Goal: Use online tool/utility: Utilize a website feature to perform a specific function

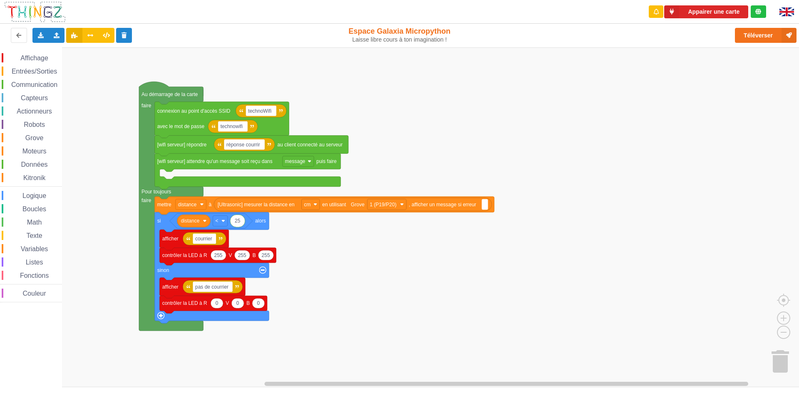
click at [199, 167] on rect "Espace de travail de Blocky" at bounding box center [402, 217] width 805 height 340
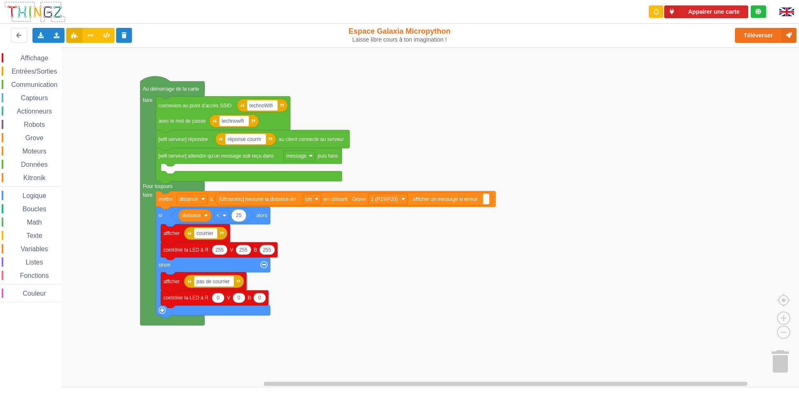
click at [29, 80] on div "Communication" at bounding box center [32, 84] width 60 height 9
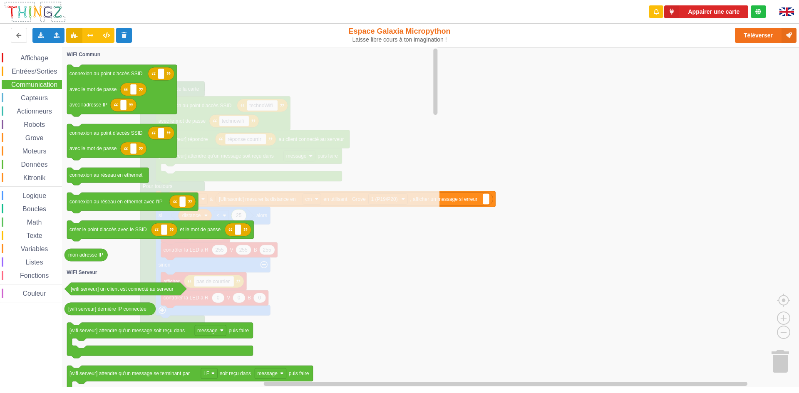
click at [38, 102] on div "Capteurs" at bounding box center [32, 97] width 60 height 9
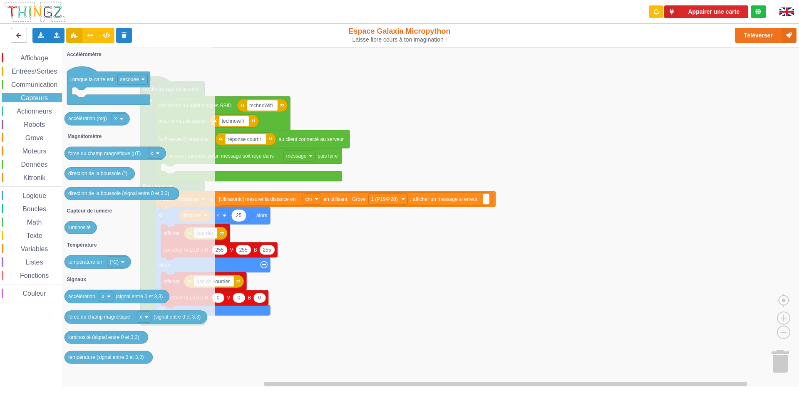
click at [15, 38] on button at bounding box center [19, 35] width 16 height 15
drag, startPoint x: 22, startPoint y: 59, endPoint x: 22, endPoint y: 70, distance: 11.2
click at [22, 59] on span "Affichage" at bounding box center [34, 58] width 30 height 7
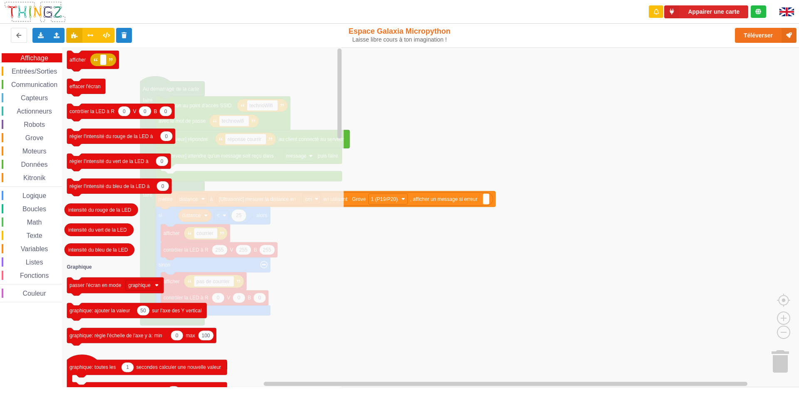
click at [568, 173] on rect "Espace de travail de Blocky" at bounding box center [402, 217] width 805 height 340
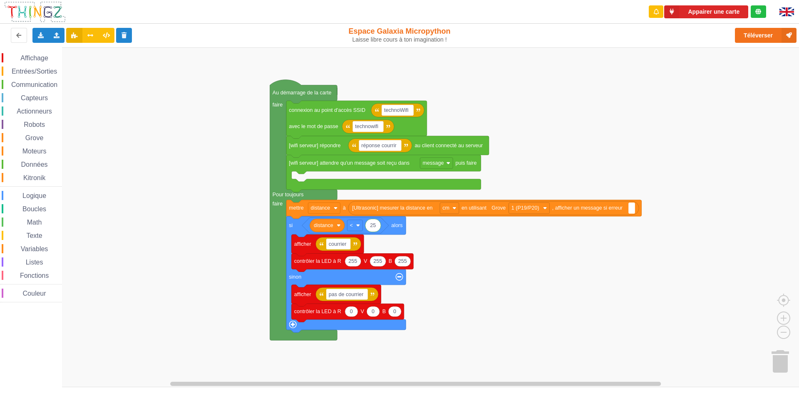
click at [331, 175] on rect "Espace de travail de Blocky" at bounding box center [402, 217] width 805 height 340
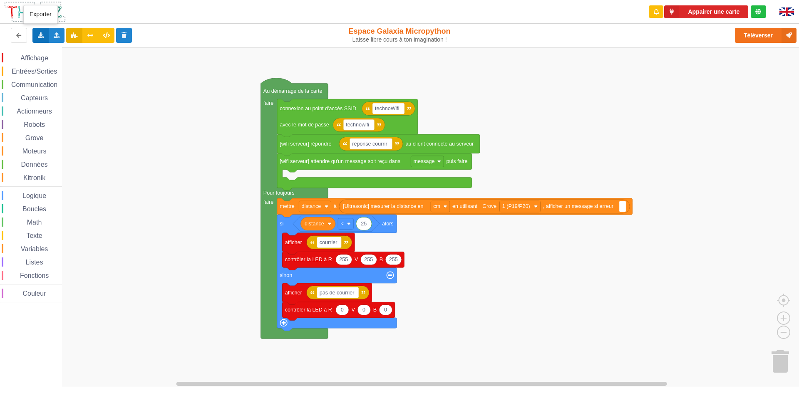
drag, startPoint x: 42, startPoint y: 33, endPoint x: 42, endPoint y: 40, distance: 7.1
click at [42, 35] on icon at bounding box center [40, 34] width 7 height 5
click at [81, 52] on span "Exporter l'assemblage de blocs" at bounding box center [91, 50] width 81 height 7
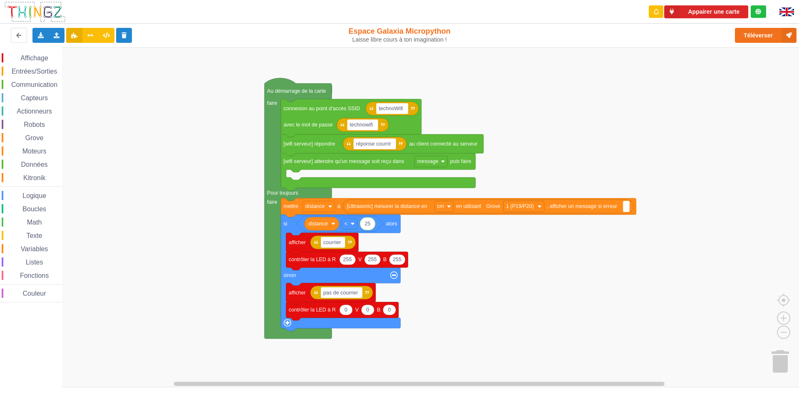
click at [563, 111] on rect "Espace de travail de Blocky" at bounding box center [402, 217] width 805 height 340
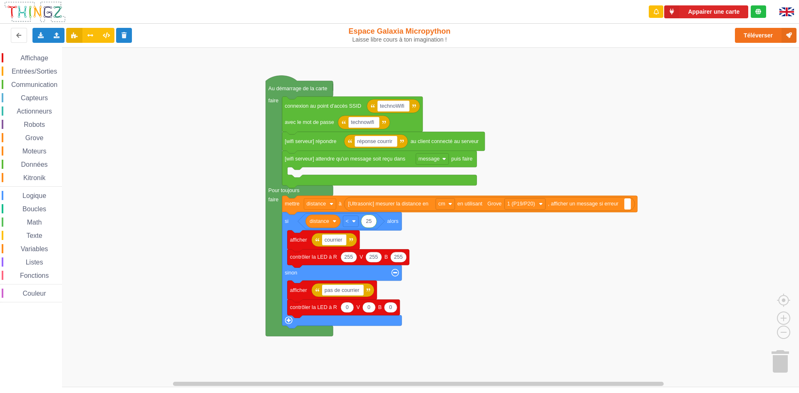
drag, startPoint x: 31, startPoint y: 53, endPoint x: 30, endPoint y: 58, distance: 5.2
click at [30, 57] on div "Affichage" at bounding box center [32, 57] width 60 height 9
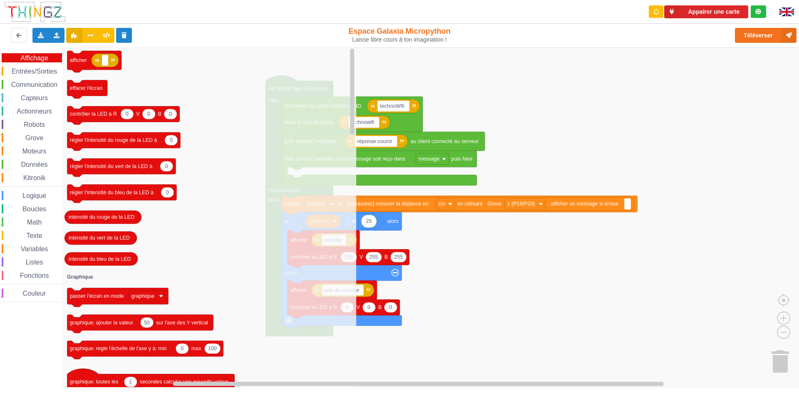
click at [551, 119] on rect "Espace de travail de Blocky" at bounding box center [402, 217] width 805 height 340
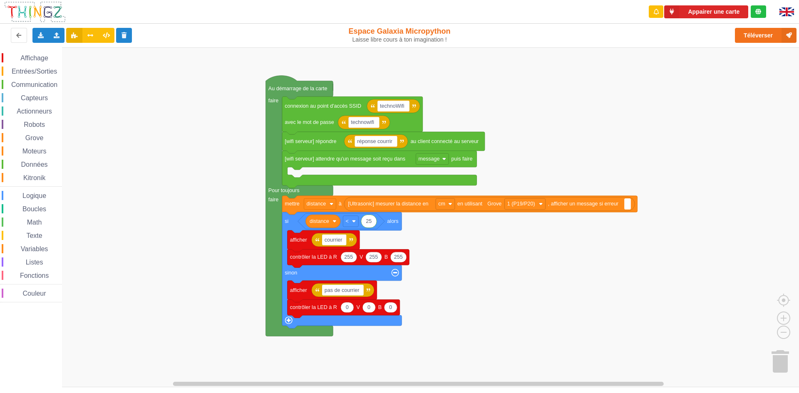
click at [46, 48] on div "Affichage Entrées/Sorties Communication Capteurs Actionneurs Robots Grove Moteu…" at bounding box center [31, 176] width 62 height 259
click at [43, 54] on div "Affichage" at bounding box center [32, 57] width 60 height 9
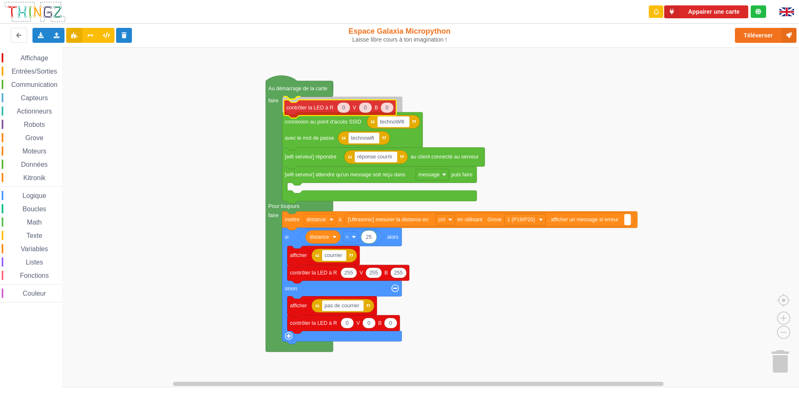
click at [317, 107] on div "Affichage Entrées/Sorties Communication Capteurs Actionneurs Robots Grove Moteu…" at bounding box center [402, 217] width 805 height 340
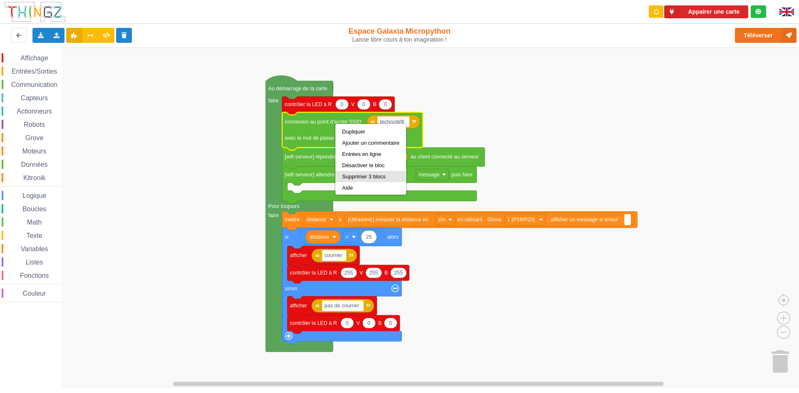
click at [350, 176] on div "Supprimer 3 blocs" at bounding box center [370, 177] width 57 height 6
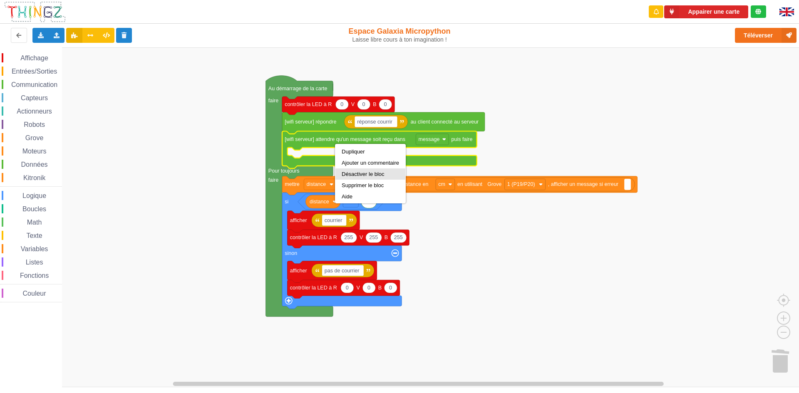
click at [347, 180] on div "Dupliquer Ajouter un commentaire Désactiver le bloc Supprimer le bloc Aide" at bounding box center [370, 174] width 71 height 60
click at [353, 187] on div "Supprimer le bloc" at bounding box center [370, 185] width 57 height 6
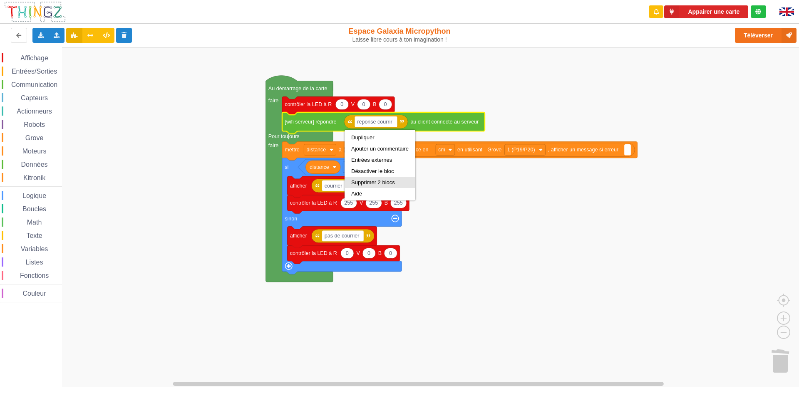
click at [357, 179] on div "Supprimer 2 blocs" at bounding box center [379, 182] width 57 height 6
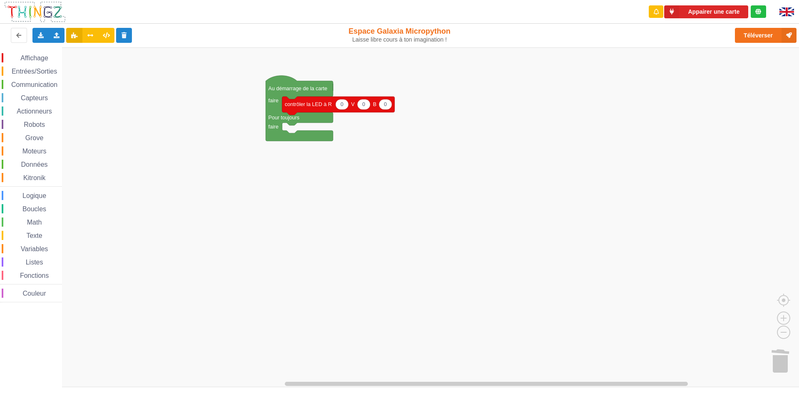
click at [15, 235] on div "Texte" at bounding box center [32, 235] width 60 height 9
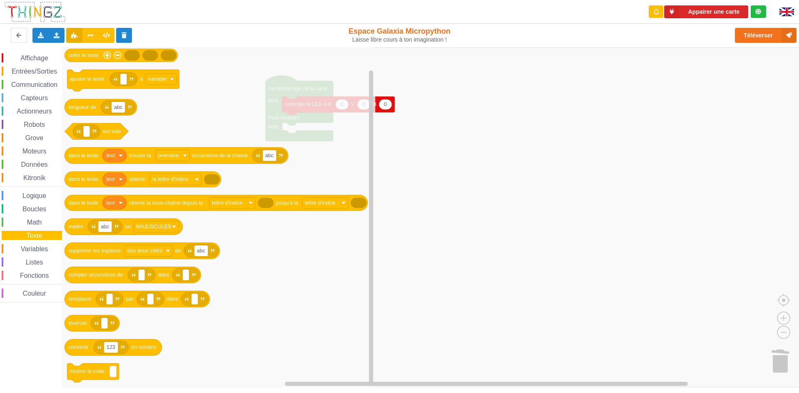
drag, startPoint x: 13, startPoint y: 139, endPoint x: 7, endPoint y: 154, distance: 17.0
click at [14, 139] on div "Grove" at bounding box center [32, 137] width 60 height 9
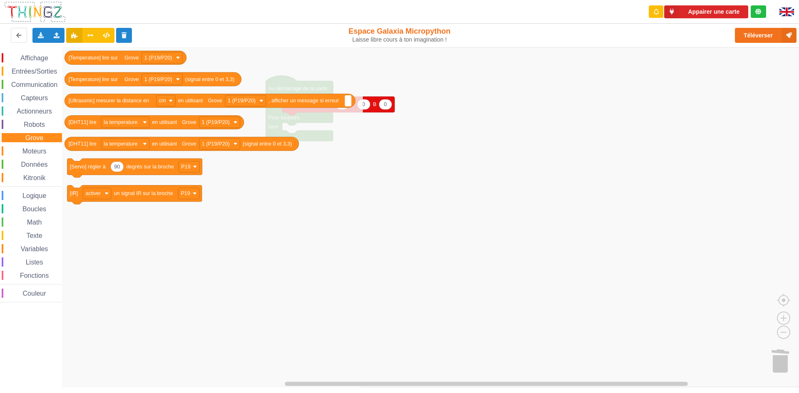
click at [25, 75] on span "Entrées/Sorties" at bounding box center [34, 71] width 48 height 7
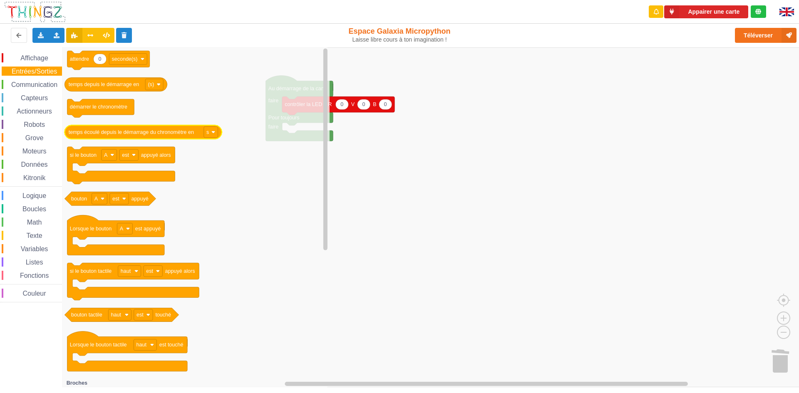
click at [185, 117] on icon "0 attendre seconde(s) temps depuis le démarrage en (s) démarrer le chronomètre …" at bounding box center [196, 217] width 268 height 340
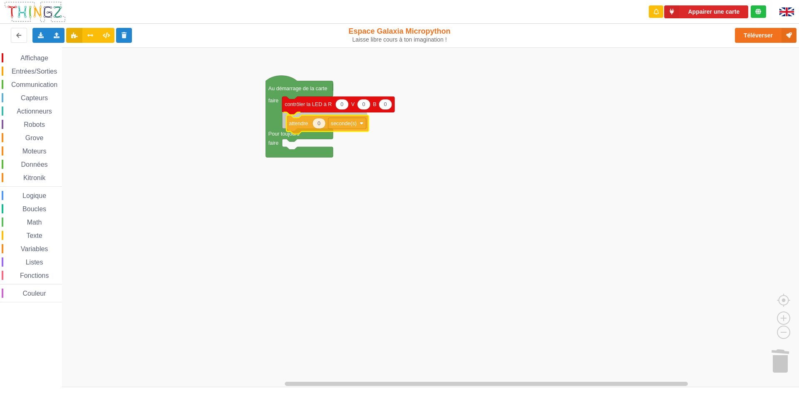
click at [336, 123] on div "Affichage Entrées/Sorties Communication Capteurs Actionneurs Robots Grove Moteu…" at bounding box center [402, 217] width 805 height 340
click at [23, 55] on span "Affichage" at bounding box center [34, 58] width 30 height 7
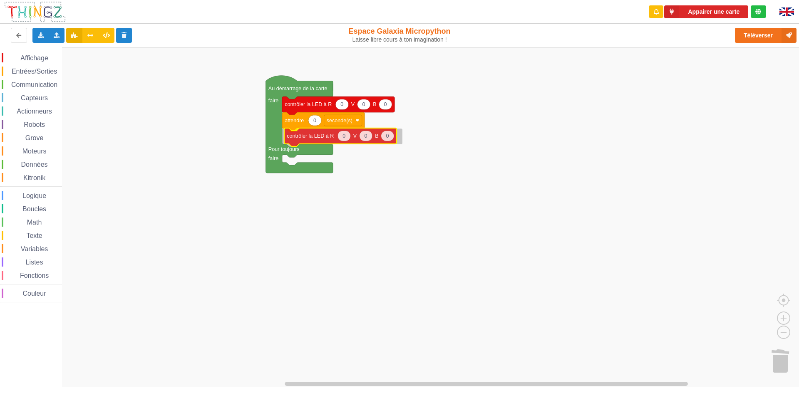
click at [326, 142] on div "Affichage Entrées/Sorties Communication Capteurs Actionneurs Robots Grove Moteu…" at bounding box center [402, 217] width 805 height 340
click at [33, 70] on span "Entrées/Sorties" at bounding box center [34, 71] width 48 height 7
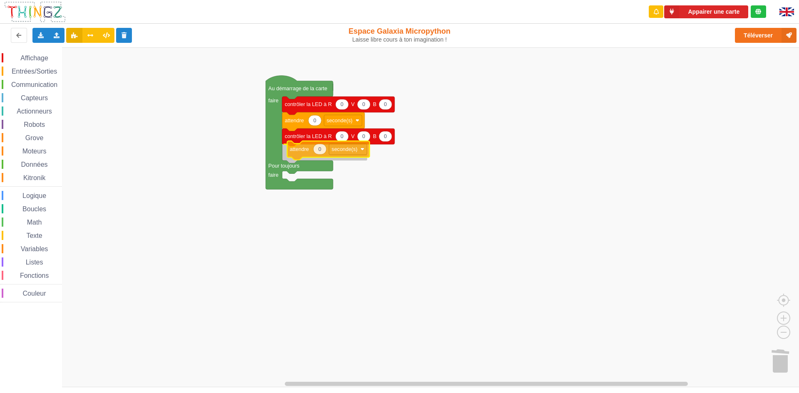
click at [298, 152] on div "Affichage Entrées/Sorties Communication Capteurs Actionneurs Robots Grove Moteu…" at bounding box center [402, 217] width 805 height 340
click at [45, 62] on div "Affichage" at bounding box center [32, 57] width 60 height 9
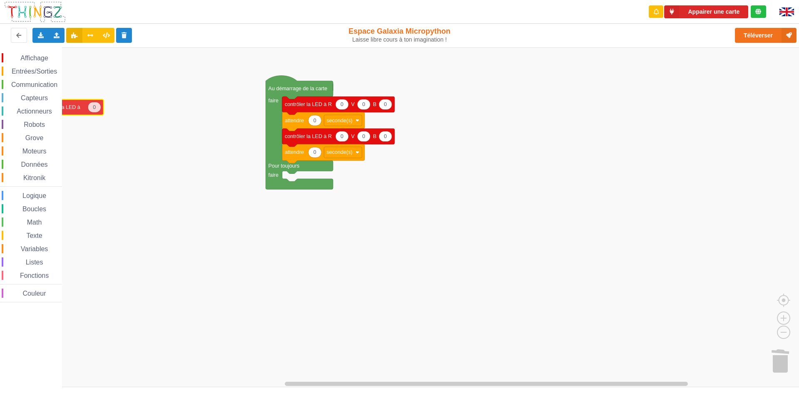
click at [0, 105] on div "Affichage Entrées/Sorties Communication Capteurs Actionneurs Robots Grove Moteu…" at bounding box center [402, 217] width 805 height 340
drag, startPoint x: 39, startPoint y: 42, endPoint x: 40, endPoint y: 60, distance: 18.3
click at [40, 45] on div "Exporter l'assemblage de blocs Exporter l'assemblage de blocs au format Python …" at bounding box center [161, 35] width 328 height 27
click at [40, 60] on span "Affichage" at bounding box center [34, 58] width 30 height 7
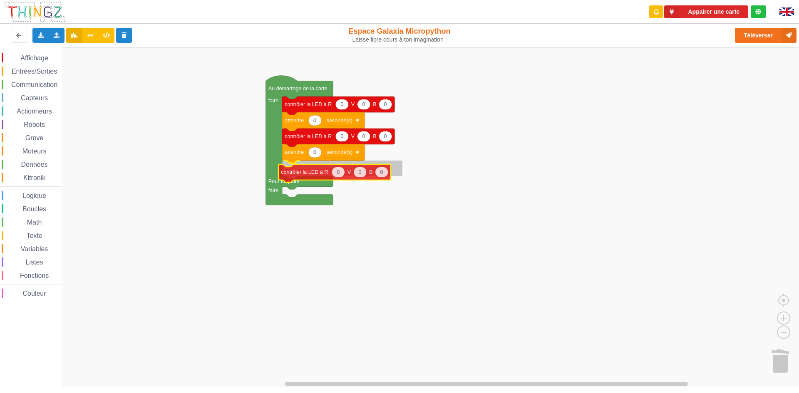
click at [344, 162] on div "Affichage Entrées/Sorties Communication Capteurs Actionneurs Robots Grove Moteu…" at bounding box center [402, 217] width 805 height 340
drag, startPoint x: 47, startPoint y: 59, endPoint x: 48, endPoint y: 63, distance: 4.2
click at [47, 60] on span "Affichage" at bounding box center [34, 58] width 30 height 7
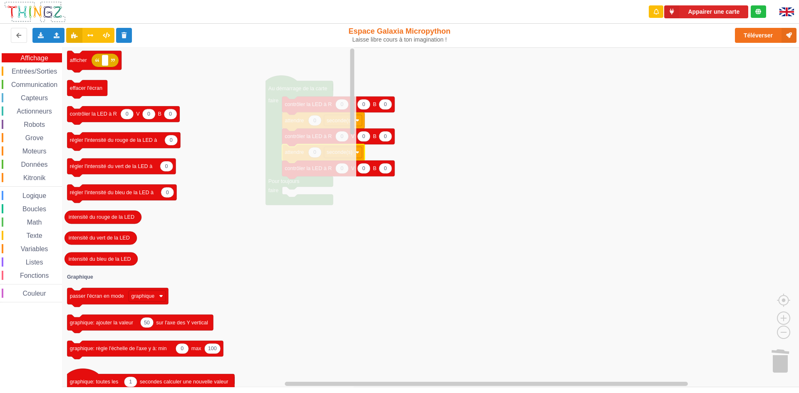
click at [50, 69] on span "Entrées/Sorties" at bounding box center [34, 71] width 48 height 7
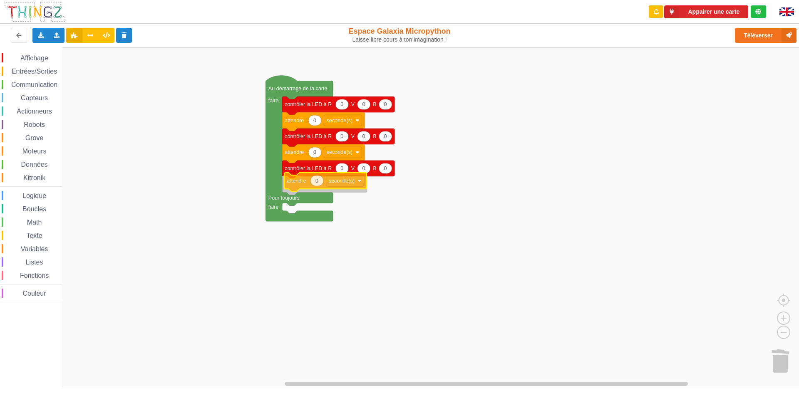
click at [314, 177] on div "Affichage Entrées/Sorties Communication Capteurs Actionneurs Robots Grove Moteu…" at bounding box center [402, 217] width 805 height 340
click at [20, 51] on div "Affichage Entrées/Sorties Communication Capteurs Actionneurs Robots Grove Moteu…" at bounding box center [31, 176] width 62 height 259
click at [20, 55] on div "Affichage Entrées/Sorties Communication Capteurs Actionneurs Robots Grove Moteu…" at bounding box center [31, 176] width 62 height 259
click at [20, 61] on span "Affichage" at bounding box center [34, 58] width 30 height 7
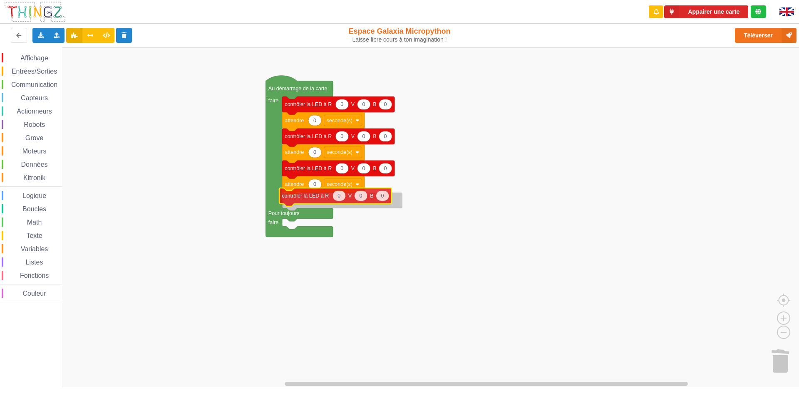
click at [307, 199] on div "Affichage Entrées/Sorties Communication Capteurs Actionneurs Robots Grove Moteu…" at bounding box center [402, 217] width 805 height 340
click at [50, 66] on div "Affichage Entrées/Sorties Communication Capteurs Actionneurs Robots Grove Moteu…" at bounding box center [31, 177] width 62 height 249
click at [51, 73] on div "Affichage Entrées/Sorties Communication Capteurs Actionneurs Robots Grove Moteu…" at bounding box center [31, 177] width 62 height 249
click at [51, 71] on span "Entrées/Sorties" at bounding box center [34, 71] width 48 height 7
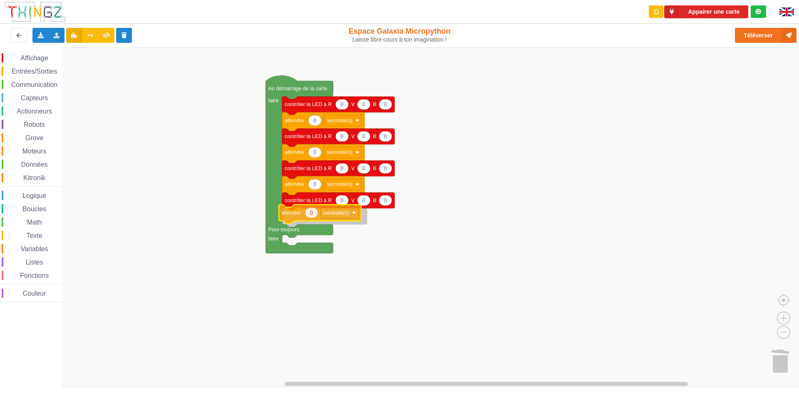
click at [302, 215] on div "Affichage Entrées/Sorties Communication Capteurs Actionneurs Robots Grove Moteu…" at bounding box center [402, 217] width 805 height 340
click at [343, 105] on text "0" at bounding box center [342, 105] width 3 height 6
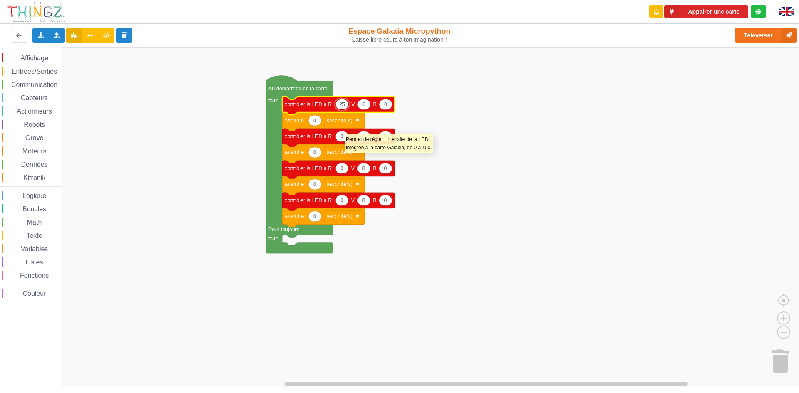
type input "255"
click at [373, 110] on icon "Espace de travail de Blocky" at bounding box center [340, 106] width 116 height 18
click at [373, 102] on icon "Espace de travail de Blocky" at bounding box center [367, 104] width 13 height 10
click at [372, 103] on input "0" at bounding box center [367, 104] width 13 height 11
type input "255"
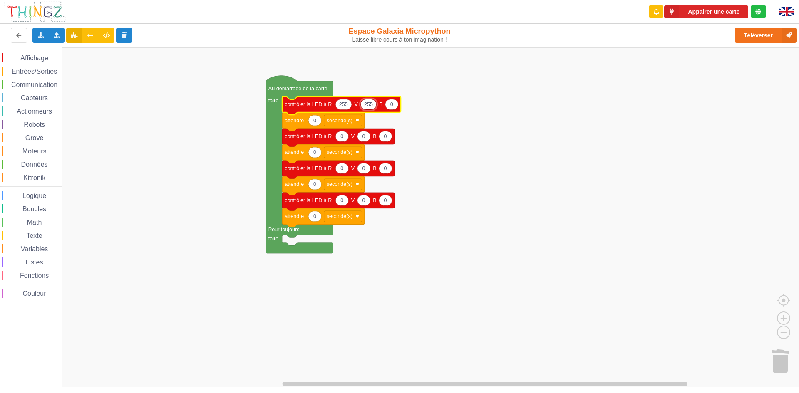
click at [394, 114] on rect "Espace de travail de Blocky" at bounding box center [402, 217] width 805 height 340
click at [394, 109] on icon "Espace de travail de Blocky" at bounding box center [392, 104] width 13 height 10
type input "255"
click at [341, 169] on text "0" at bounding box center [342, 169] width 3 height 6
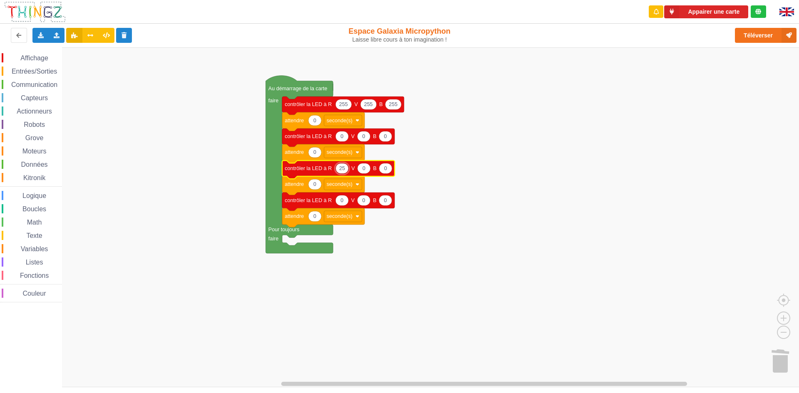
type input "255"
click at [371, 166] on icon "Espace de travail de Blocky" at bounding box center [367, 168] width 13 height 10
click at [371, 167] on input "0" at bounding box center [367, 168] width 13 height 11
type input "0255"
click at [369, 167] on input "0255" at bounding box center [371, 168] width 20 height 11
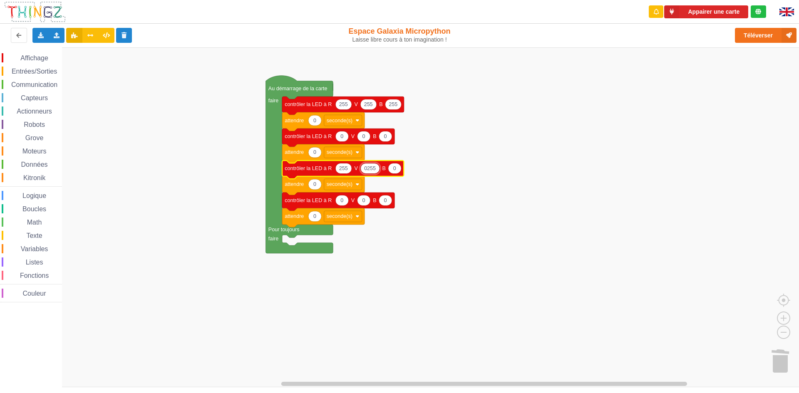
click at [369, 167] on input "0255" at bounding box center [371, 168] width 20 height 11
type input "255"
click at [391, 171] on text "0" at bounding box center [392, 169] width 3 height 6
type input "255"
click at [315, 221] on icon "Espace de travail de Blocky" at bounding box center [315, 217] width 13 height 10
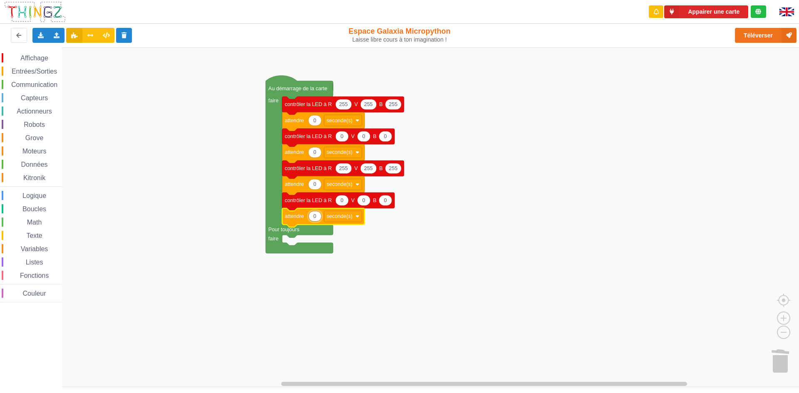
type input "1"
drag, startPoint x: 12, startPoint y: 82, endPoint x: 30, endPoint y: 118, distance: 40.4
click at [12, 82] on span "Communication" at bounding box center [34, 84] width 49 height 7
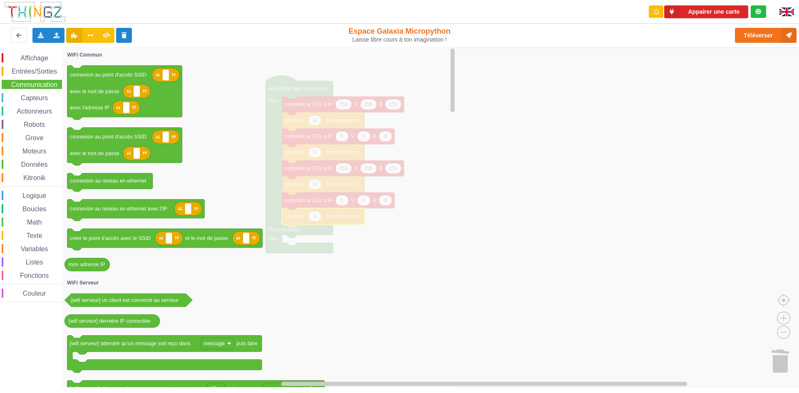
click at [652, 356] on div "Affichage Entrées/Sorties Communication Capteurs Actionneurs Robots Grove Moteu…" at bounding box center [402, 217] width 805 height 340
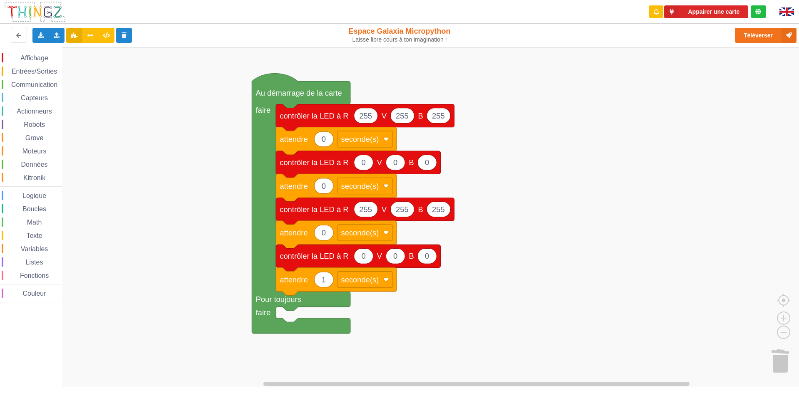
click at [554, 373] on div "Affichage Entrées/Sorties Communication Capteurs Actionneurs Robots Grove Moteu…" at bounding box center [402, 217] width 805 height 340
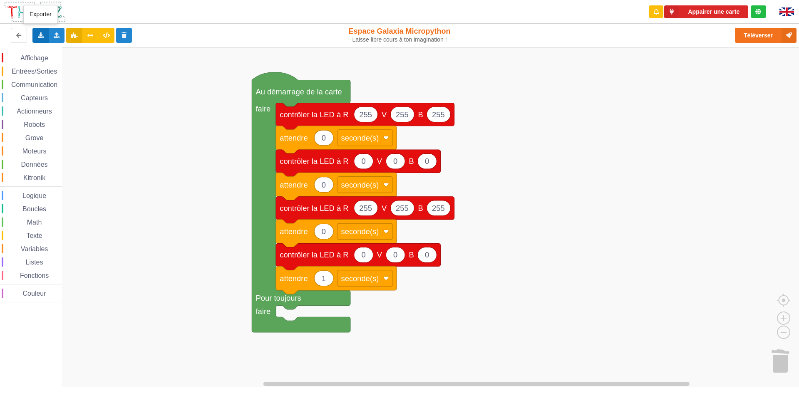
click at [37, 33] on icon at bounding box center [40, 34] width 7 height 5
click at [77, 50] on span "Exporter l'assemblage de blocs" at bounding box center [91, 50] width 81 height 7
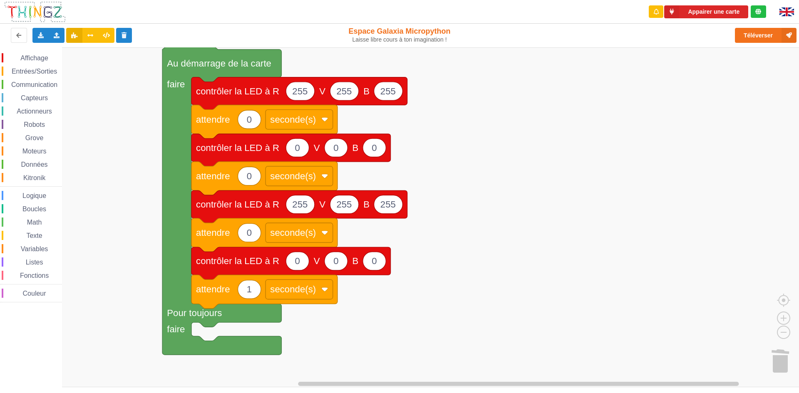
click at [595, 197] on rect "Espace de travail de Blocky" at bounding box center [402, 217] width 805 height 340
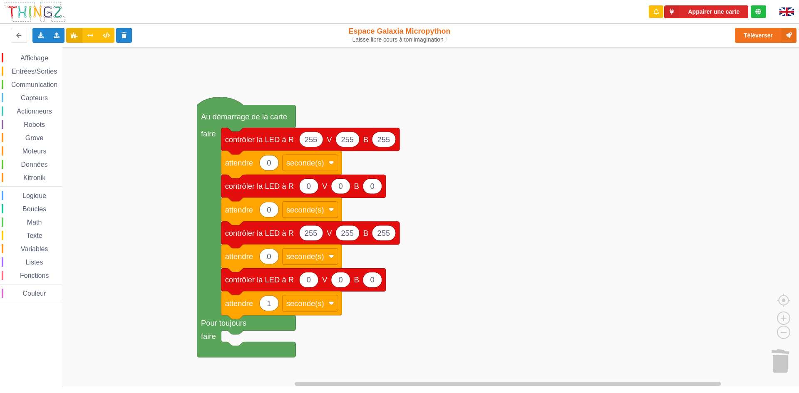
click at [431, 151] on rect "Espace de travail de Blocky" at bounding box center [402, 217] width 805 height 340
click at [56, 36] on icon at bounding box center [56, 34] width 7 height 5
click at [98, 52] on span "Importer un assemblage de blocs" at bounding box center [115, 50] width 86 height 7
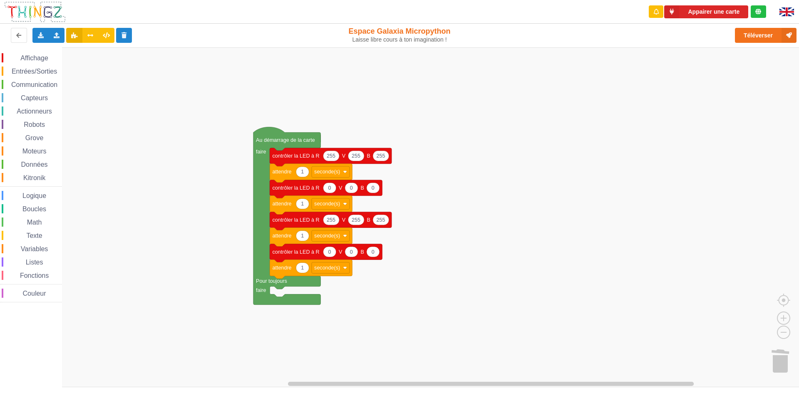
click at [665, 110] on div "Affichage Entrées/Sorties Communication Capteurs Actionneurs Robots Grove Moteu…" at bounding box center [402, 217] width 805 height 340
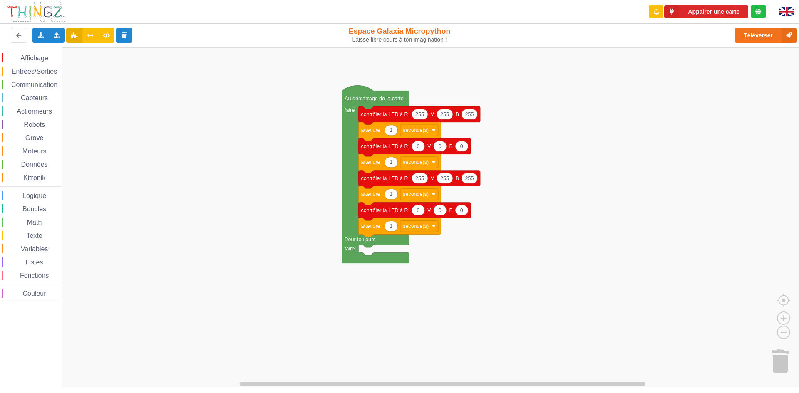
click at [675, 98] on rect "Espace de travail de Blocky" at bounding box center [402, 217] width 805 height 340
click at [185, 209] on rect "Espace de travail de Blocky" at bounding box center [402, 217] width 805 height 340
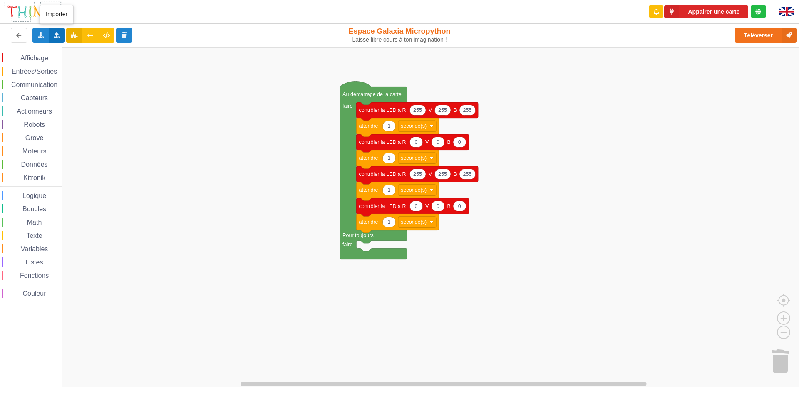
click at [56, 33] on icon at bounding box center [56, 34] width 7 height 5
click at [84, 54] on span "Importer un assemblage de blocs" at bounding box center [115, 50] width 86 height 7
click at [686, 15] on button "Appairer une carte" at bounding box center [707, 11] width 84 height 13
click at [724, 12] on button "Appairer une carte" at bounding box center [707, 11] width 84 height 13
click at [752, 38] on button "Téléverser" at bounding box center [766, 35] width 62 height 15
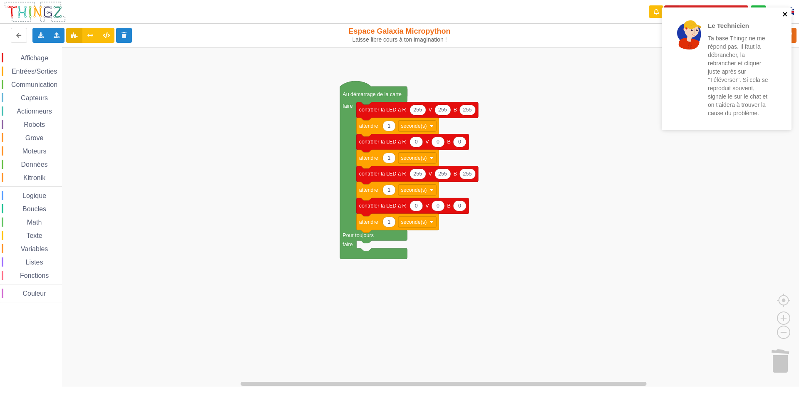
click at [786, 12] on icon "close" at bounding box center [786, 14] width 6 height 7
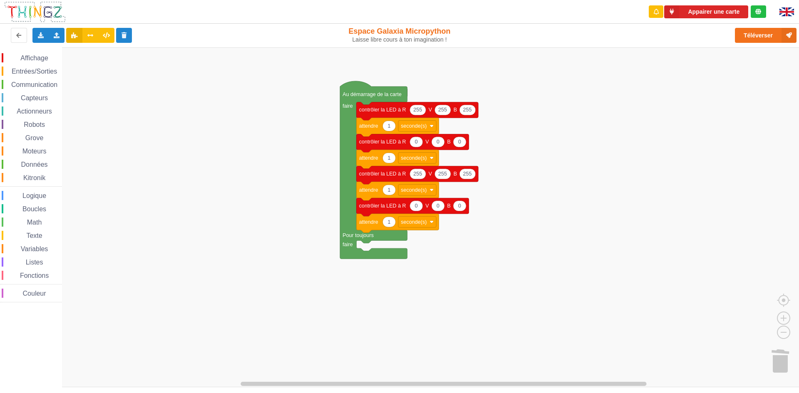
click at [727, 10] on div "Le Technicien Ta base Thingz ne me répond pas. Il faut la débrancher, la rebran…" at bounding box center [726, 72] width 133 height 132
click at [692, 9] on button "Appairer une carte" at bounding box center [707, 11] width 84 height 13
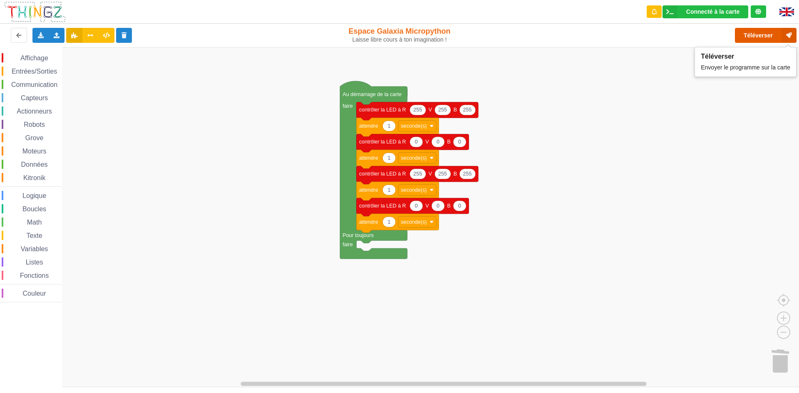
click at [752, 38] on button "Téléverser" at bounding box center [766, 35] width 62 height 15
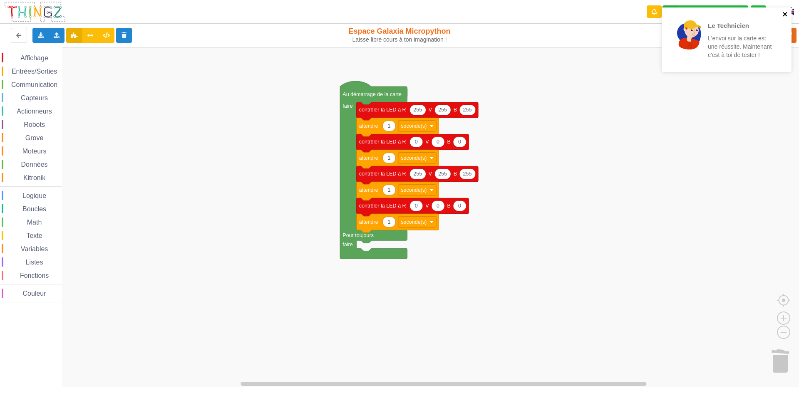
click at [788, 14] on icon "close" at bounding box center [786, 14] width 6 height 7
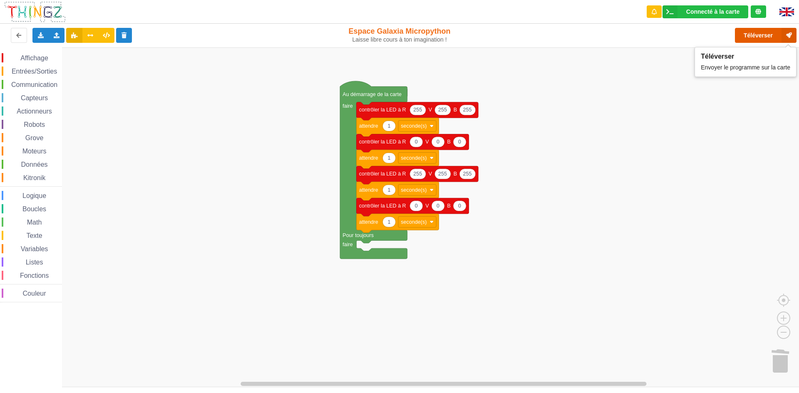
click at [752, 34] on button "Téléverser" at bounding box center [766, 35] width 62 height 15
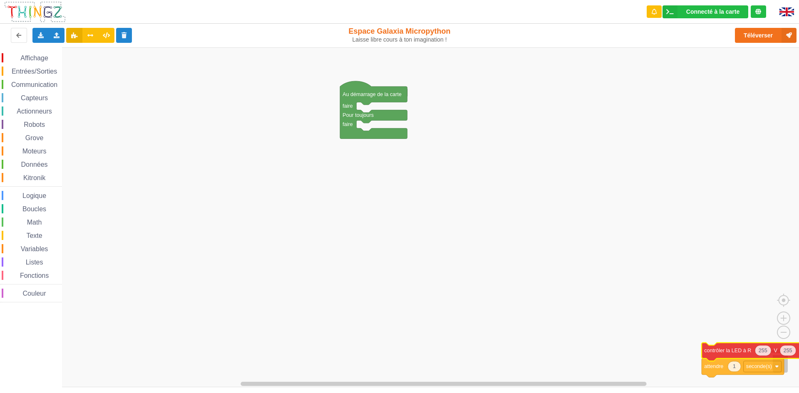
click at [799, 354] on text "B" at bounding box center [800, 351] width 3 height 6
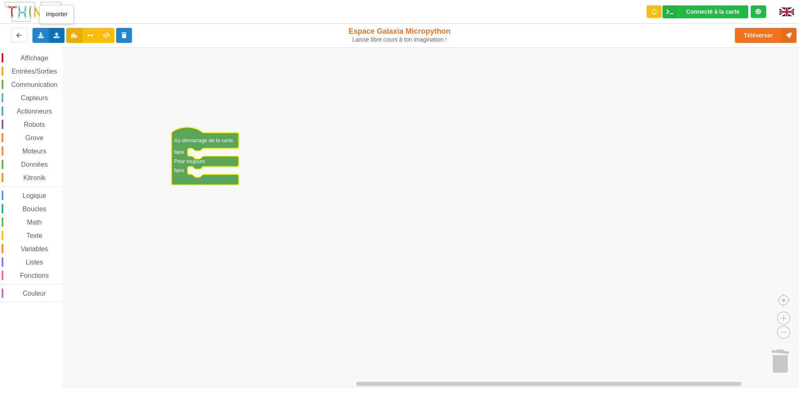
click at [52, 37] on div "Importer un assemblage de blocs Importer du code Python" at bounding box center [57, 35] width 16 height 15
click at [65, 49] on icon at bounding box center [63, 51] width 7 height 6
click at [60, 36] on icon at bounding box center [56, 34] width 7 height 5
click at [84, 69] on span "Importer du code Python" at bounding box center [104, 65] width 64 height 7
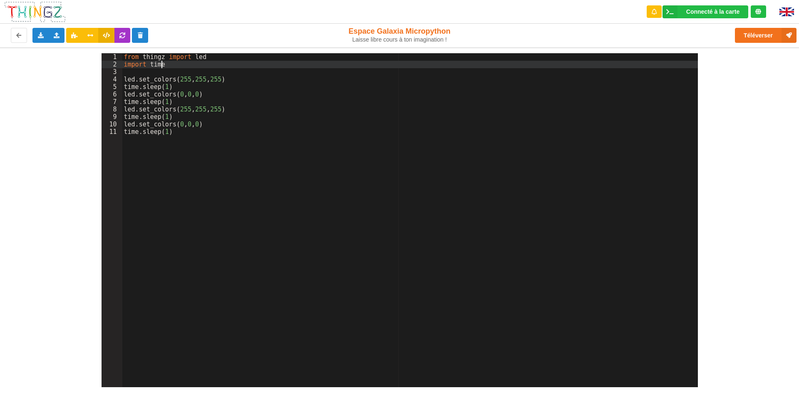
click at [165, 63] on div "from thingz import led import time led . set_colors ( 255 , 255 , 255 ) time . …" at bounding box center [410, 227] width 576 height 349
click at [192, 57] on div "from thingz import led import time led . set_colors ( 255 , 255 , 255 ) time . …" at bounding box center [410, 227] width 576 height 349
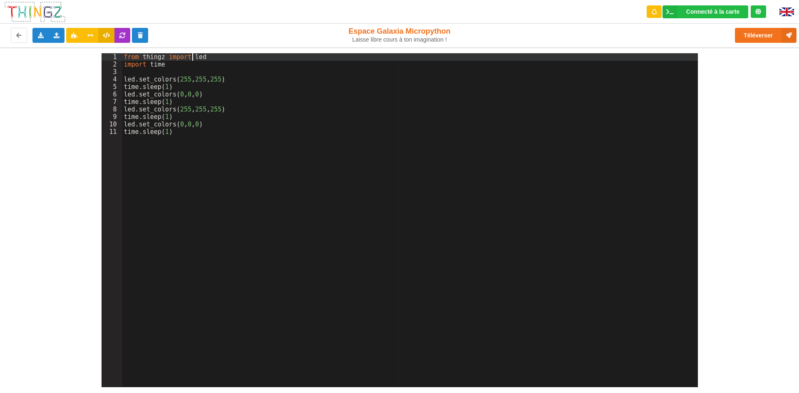
click at [203, 61] on div "from thingz import led import time led . set_colors ( 255 , 255 , 255 ) time . …" at bounding box center [410, 227] width 576 height 349
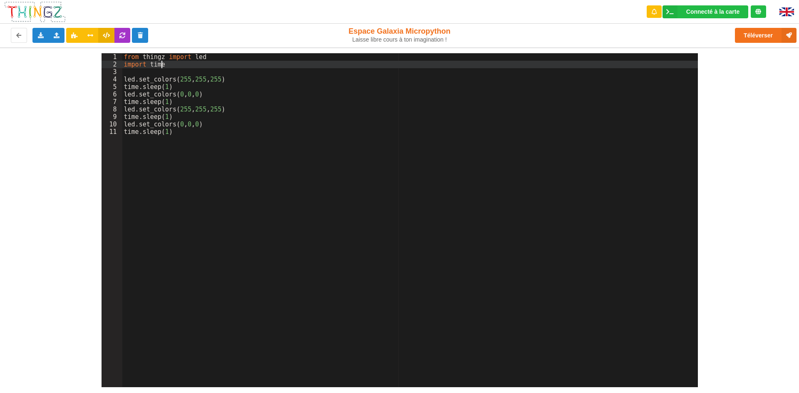
click at [204, 60] on div "from thingz import led import time led . set_colors ( 255 , 255 , 255 ) time . …" at bounding box center [410, 227] width 576 height 349
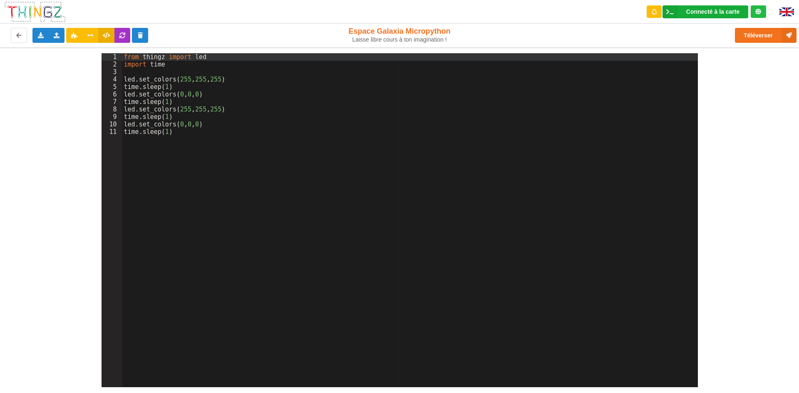
click at [714, 11] on div "Connecté à la carte" at bounding box center [713, 12] width 53 height 6
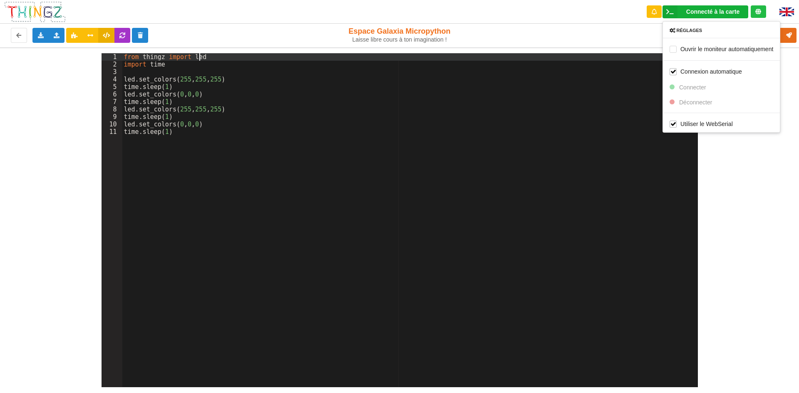
click at [596, 25] on div "Téléverser" at bounding box center [639, 35] width 328 height 27
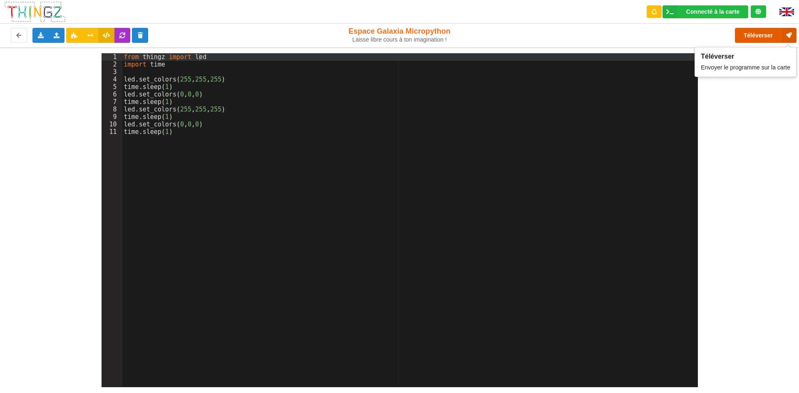
click at [771, 36] on button "Téléverser" at bounding box center [766, 35] width 62 height 15
